Goal: Information Seeking & Learning: Learn about a topic

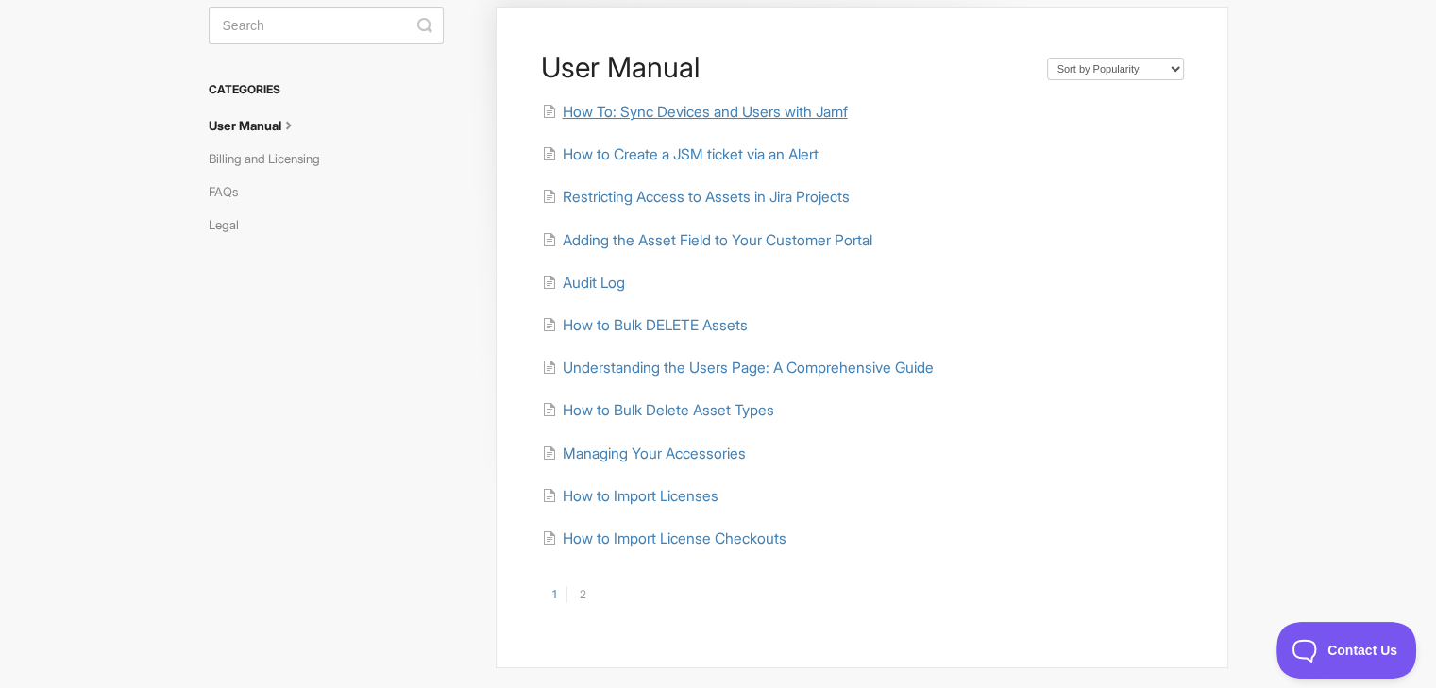
scroll to position [126, 0]
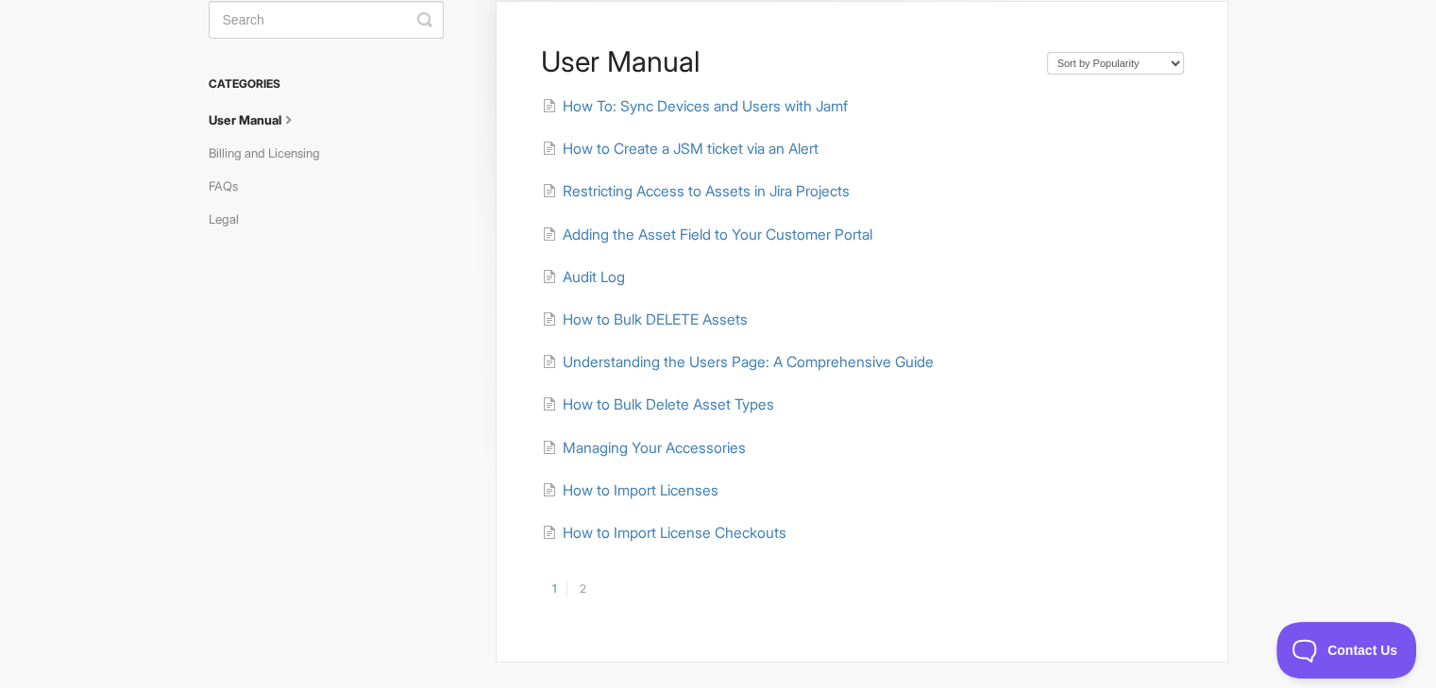
click at [582, 589] on link "2" at bounding box center [581, 589] width 30 height 17
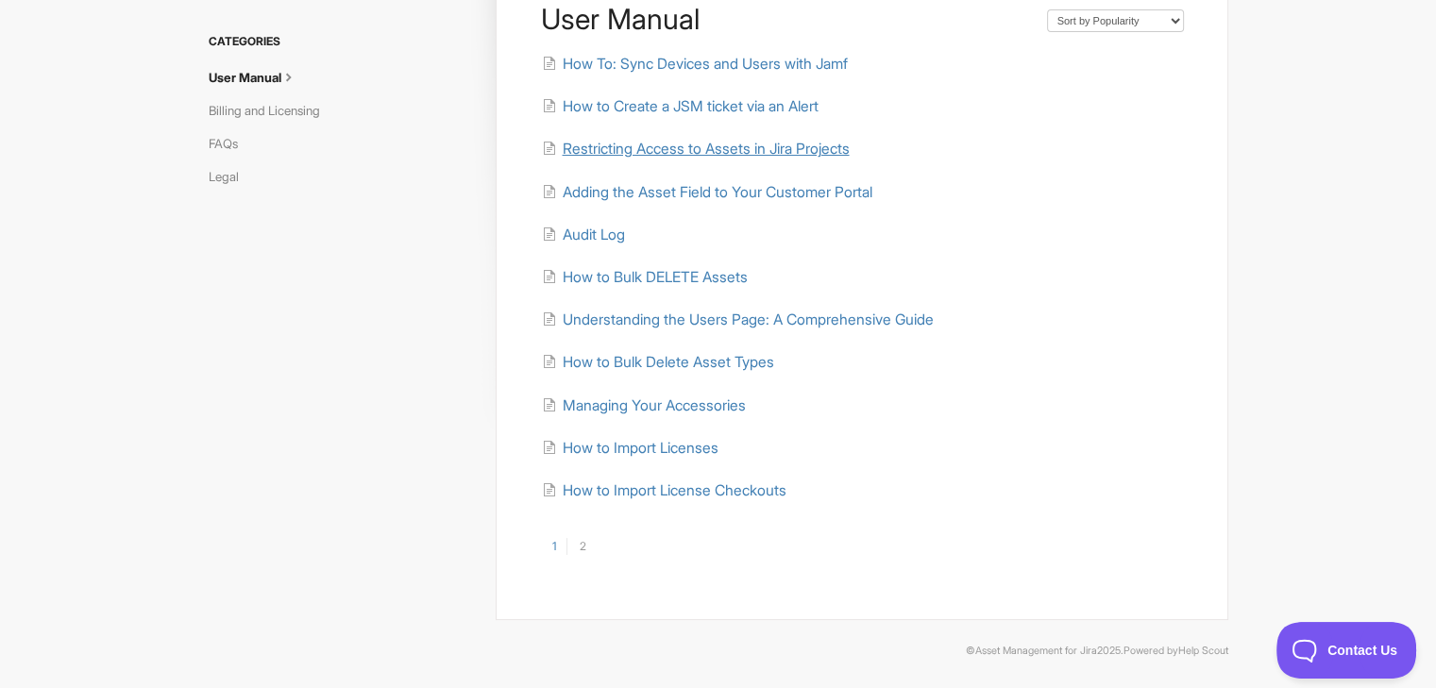
scroll to position [169, 0]
click at [293, 76] on icon at bounding box center [288, 74] width 15 height 15
